Goal: Information Seeking & Learning: Learn about a topic

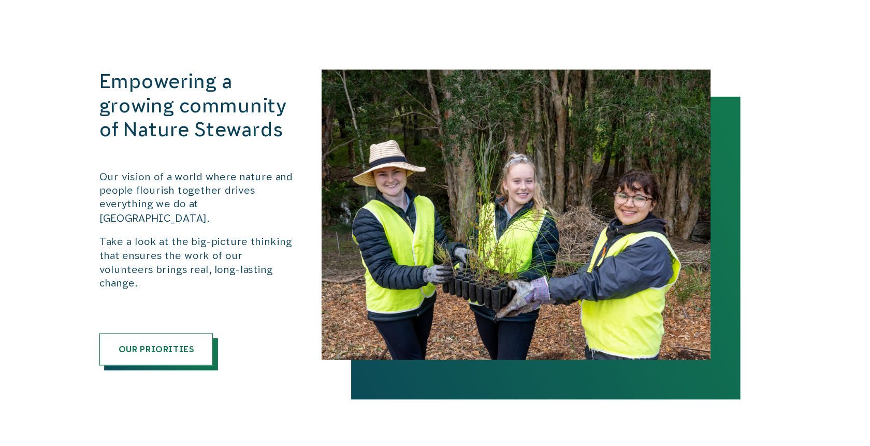
scroll to position [1082, 0]
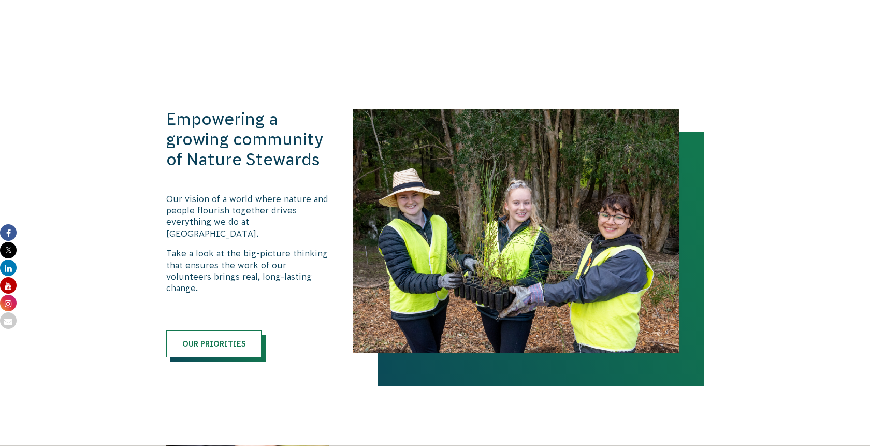
click at [249, 216] on p "Our vision of a world where nature and people flourish together drives everythi…" at bounding box center [248, 216] width 165 height 47
click at [247, 216] on p "Our vision of a world where nature and people flourish together drives everythi…" at bounding box center [248, 216] width 165 height 47
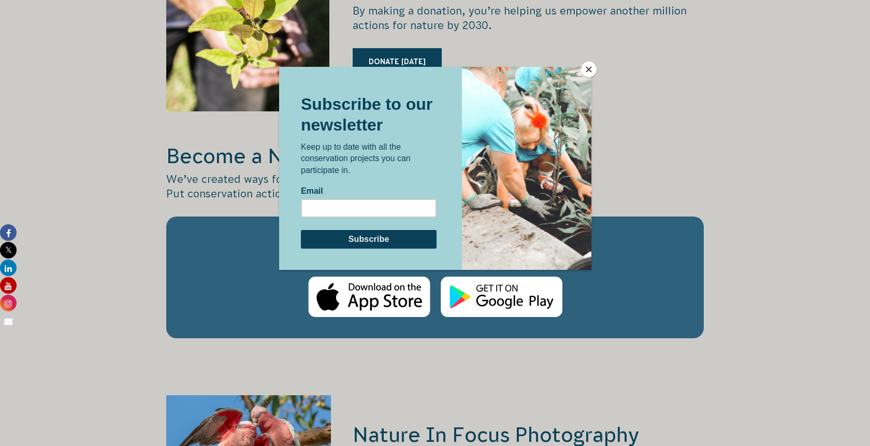
scroll to position [1580, 0]
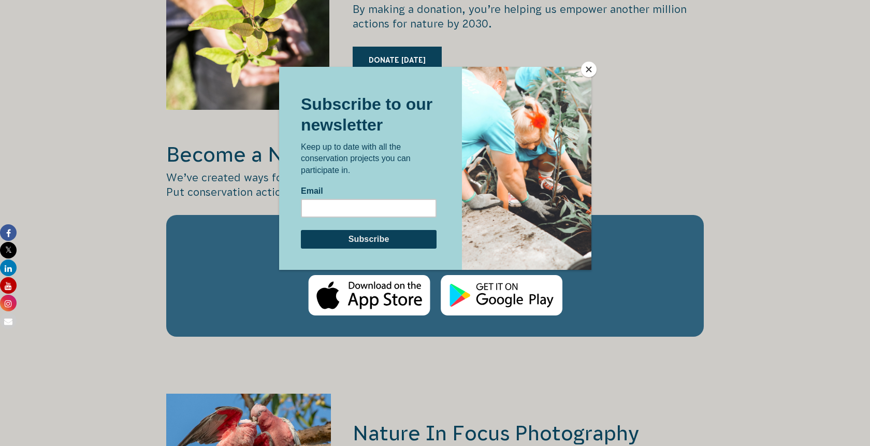
click at [594, 71] on button "Close" at bounding box center [589, 70] width 16 height 16
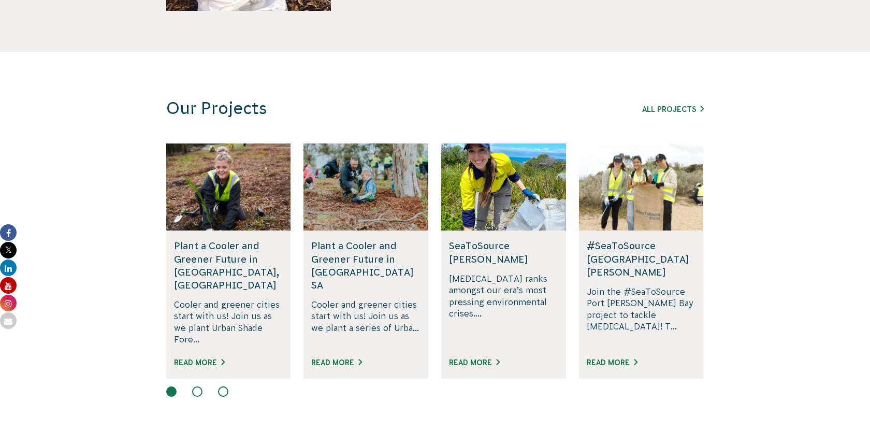
scroll to position [673, 0]
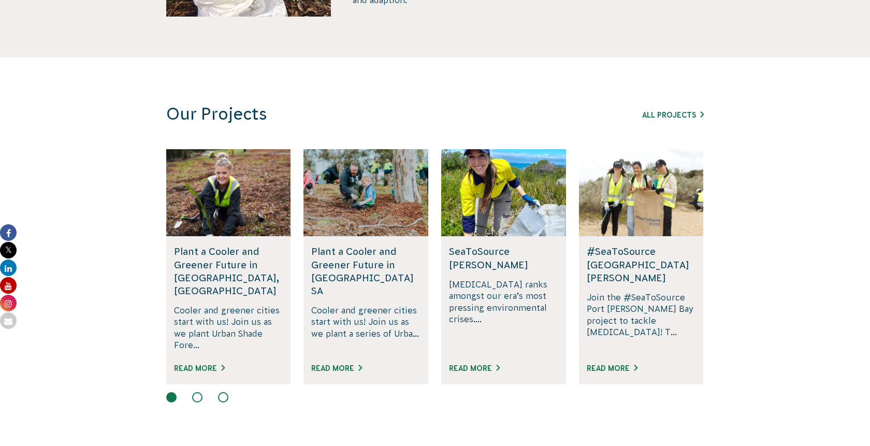
click at [198, 392] on button at bounding box center [197, 397] width 10 height 10
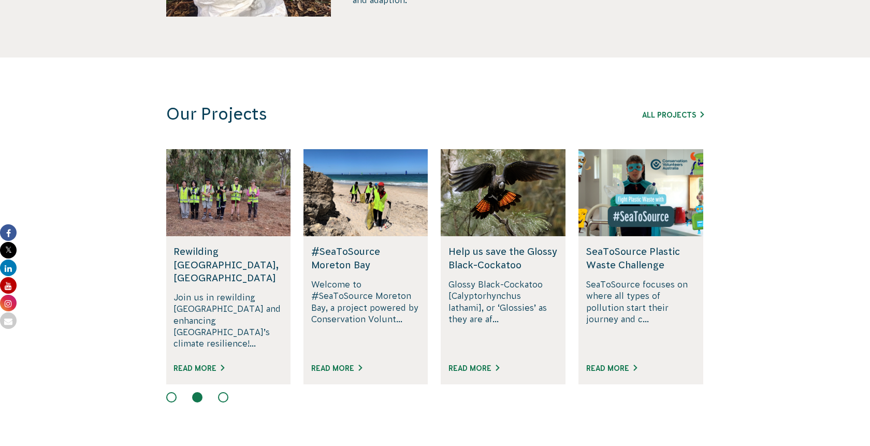
click at [220, 392] on button at bounding box center [223, 397] width 10 height 10
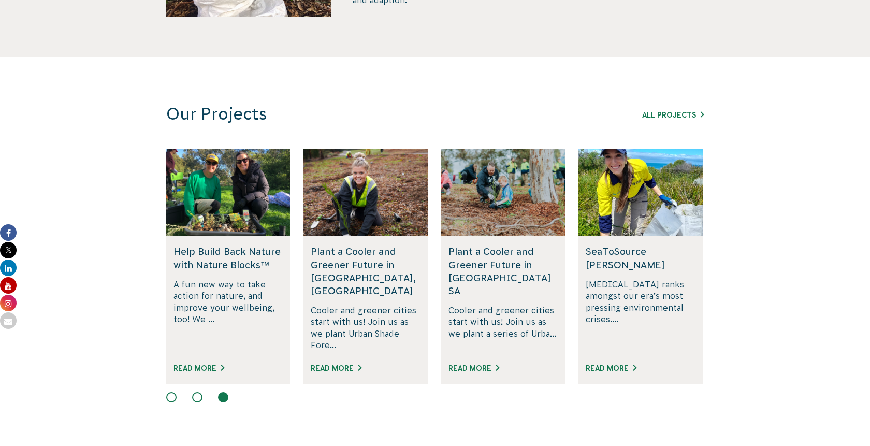
click at [198, 392] on button at bounding box center [197, 397] width 10 height 10
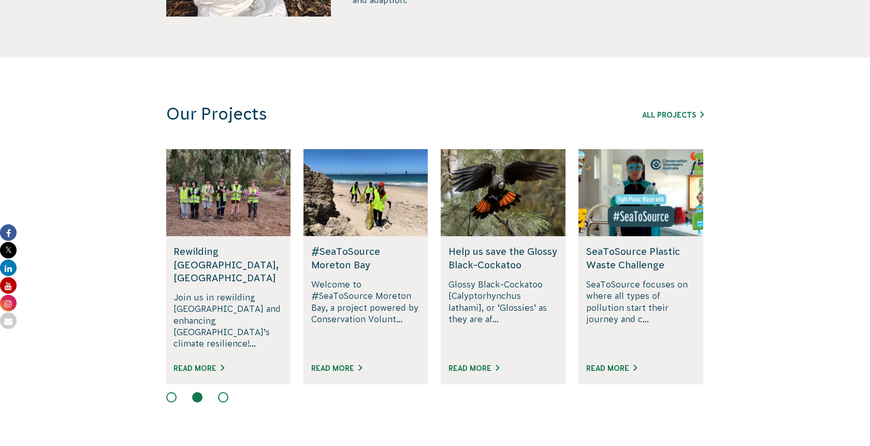
click at [173, 392] on button at bounding box center [171, 397] width 10 height 10
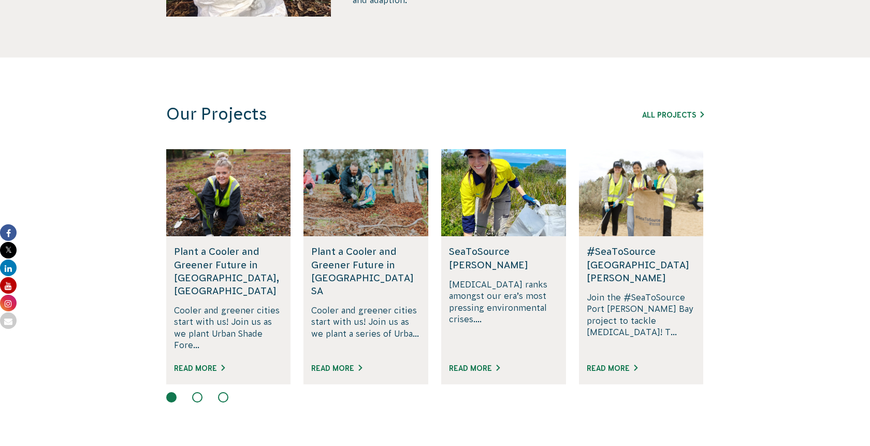
click at [211, 392] on div at bounding box center [434, 398] width 537 height 12
click at [199, 392] on button at bounding box center [197, 397] width 10 height 10
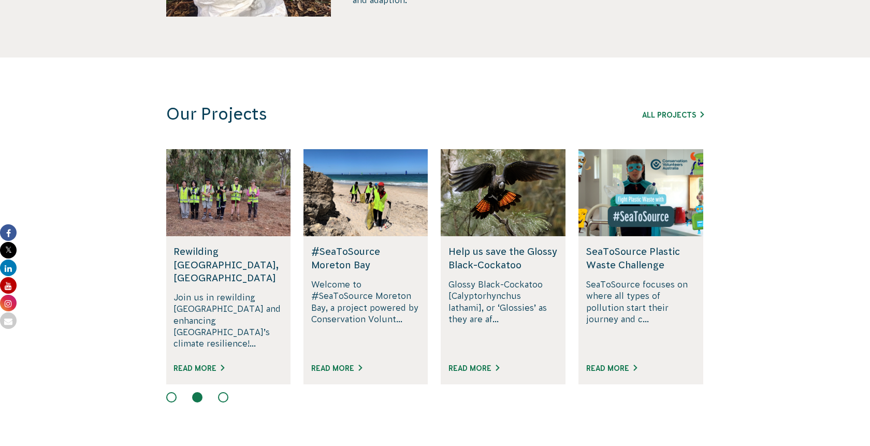
click at [228, 392] on button at bounding box center [223, 397] width 10 height 10
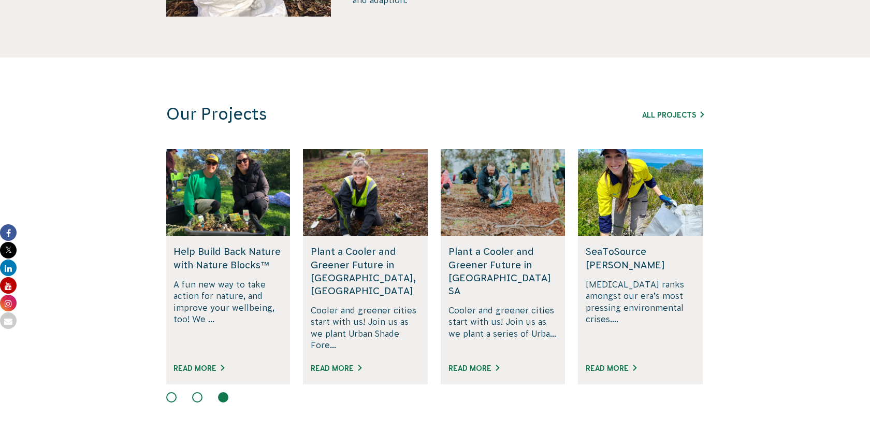
click at [203, 392] on div at bounding box center [434, 398] width 537 height 12
click at [197, 392] on button at bounding box center [197, 397] width 10 height 10
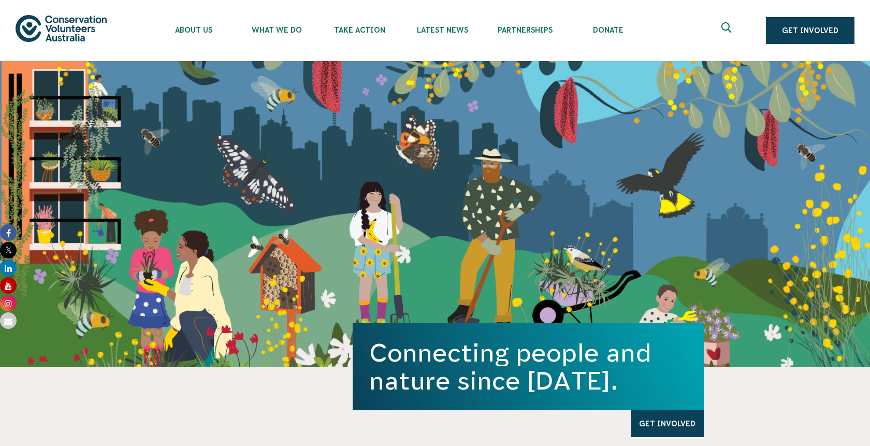
scroll to position [0, 0]
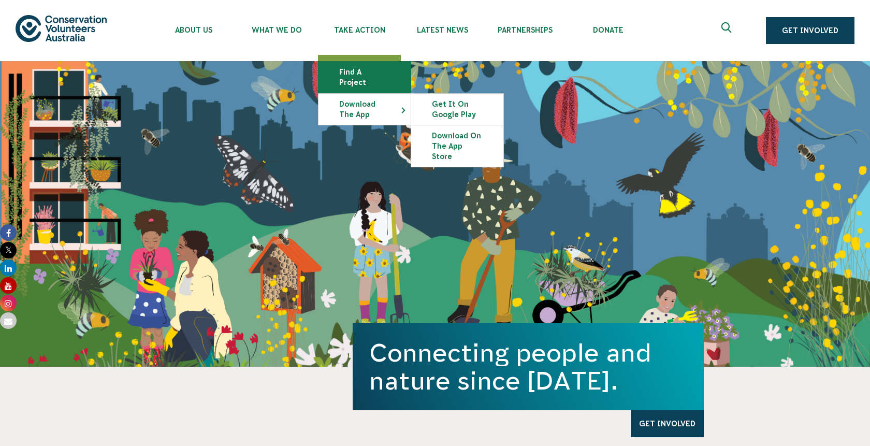
click at [366, 73] on link "Find a project" at bounding box center [364, 77] width 92 height 31
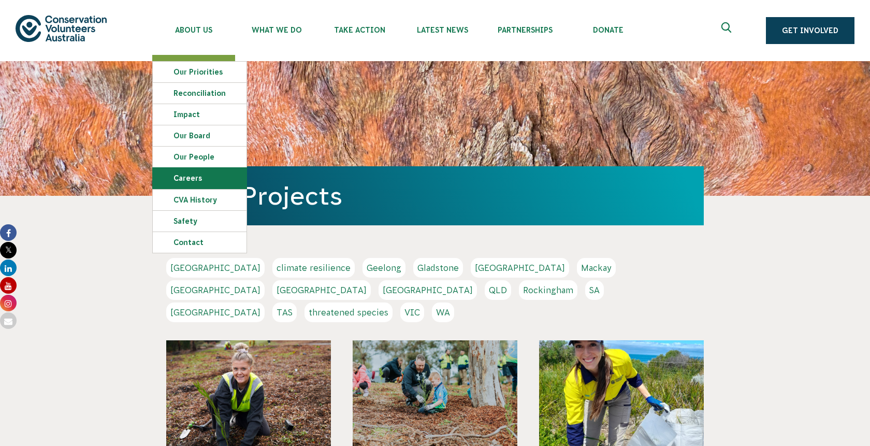
click at [193, 173] on link "Careers" at bounding box center [200, 178] width 94 height 21
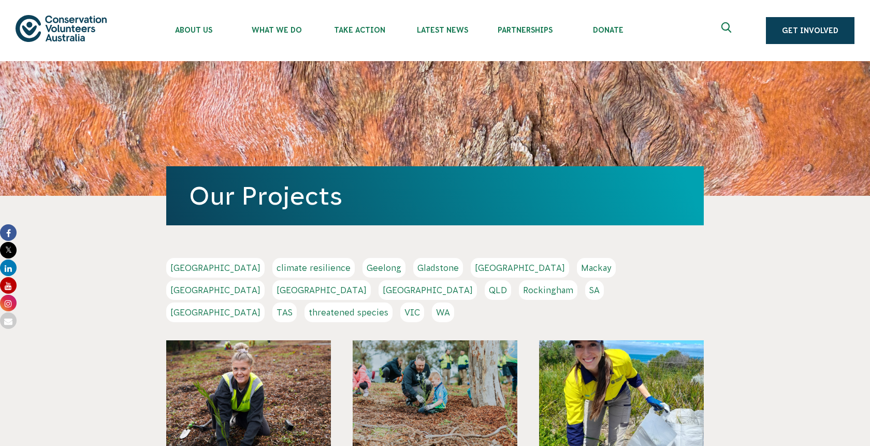
click at [825, 26] on link "Get Involved" at bounding box center [810, 30] width 89 height 27
click at [825, 28] on link "Get Involved" at bounding box center [810, 30] width 89 height 27
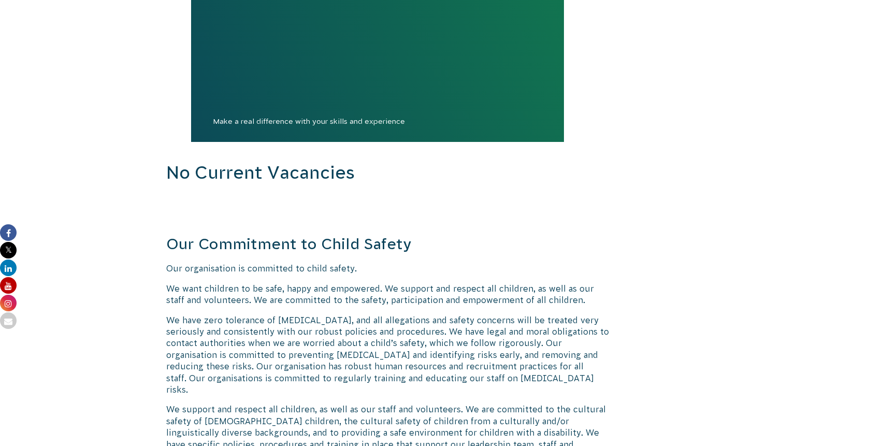
scroll to position [1097, 0]
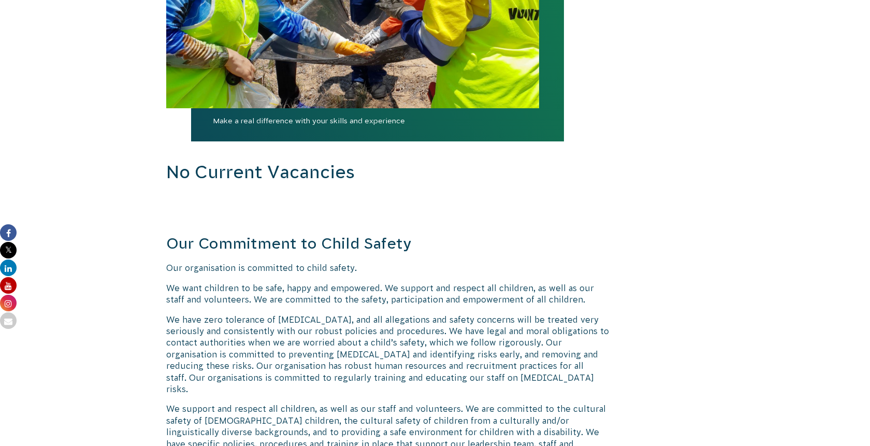
click at [200, 169] on h2 "No Current Vacancies" at bounding box center [388, 172] width 444 height 25
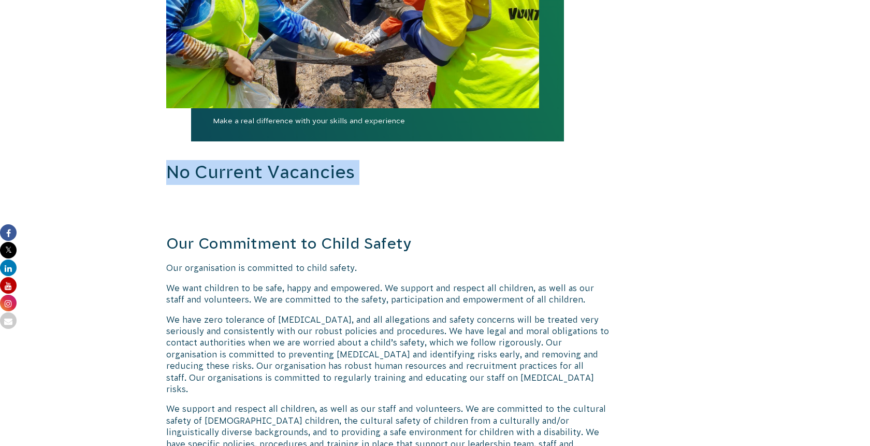
click at [200, 169] on h2 "No Current Vacancies" at bounding box center [388, 172] width 444 height 25
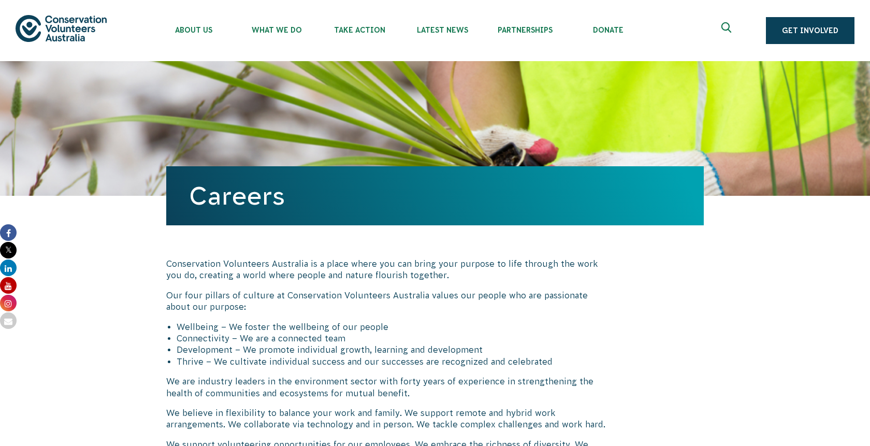
scroll to position [0, 0]
